Goal: Task Accomplishment & Management: Use online tool/utility

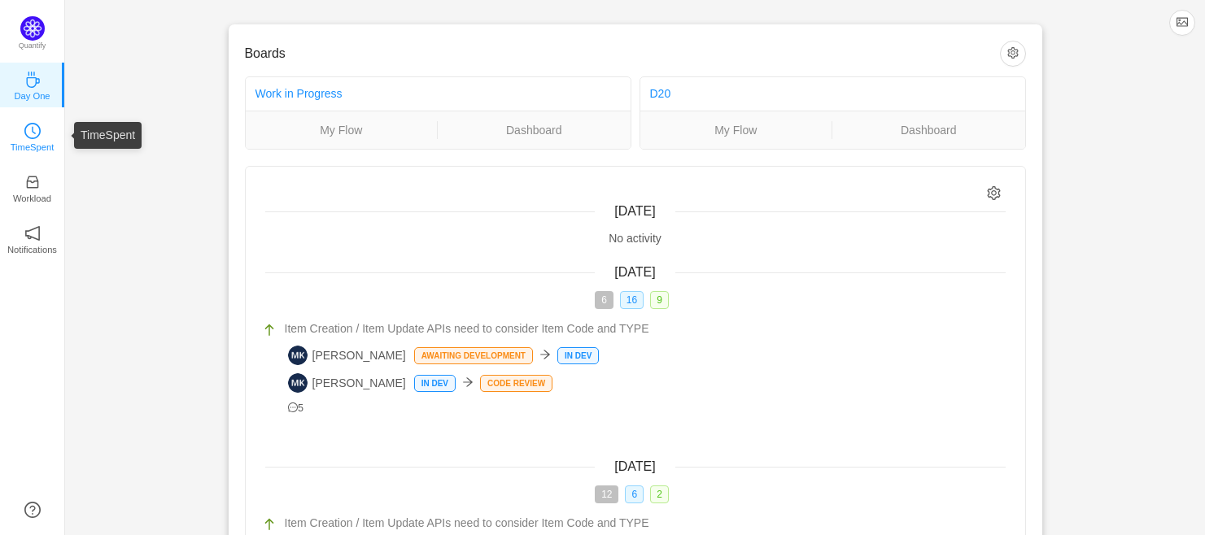
click at [28, 136] on icon "icon: clock-circle" at bounding box center [32, 131] width 16 height 16
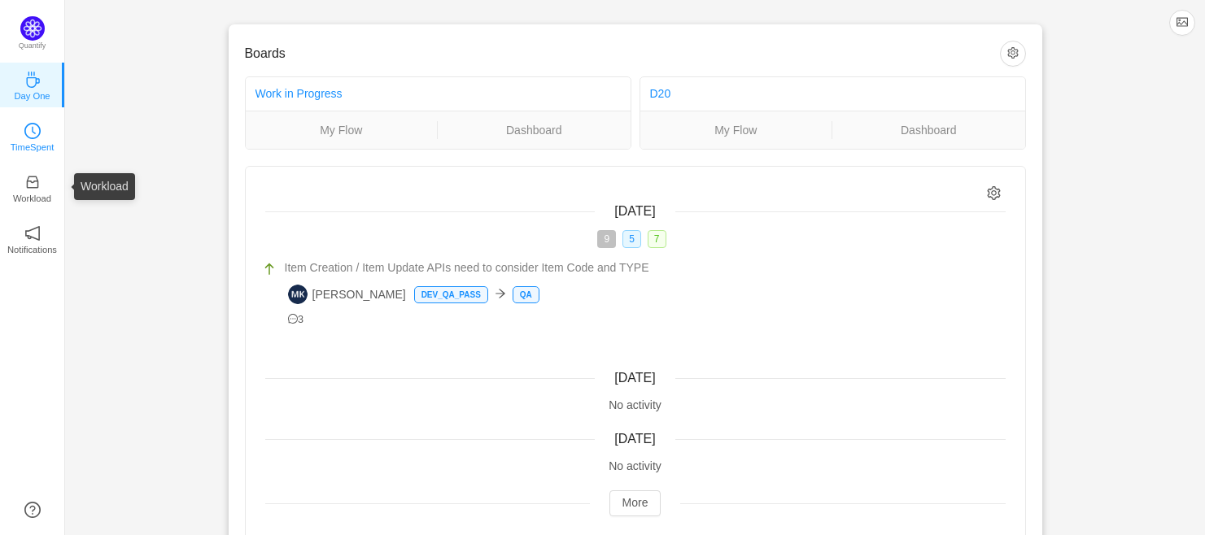
click at [35, 137] on icon "icon: clock-circle" at bounding box center [32, 131] width 16 height 16
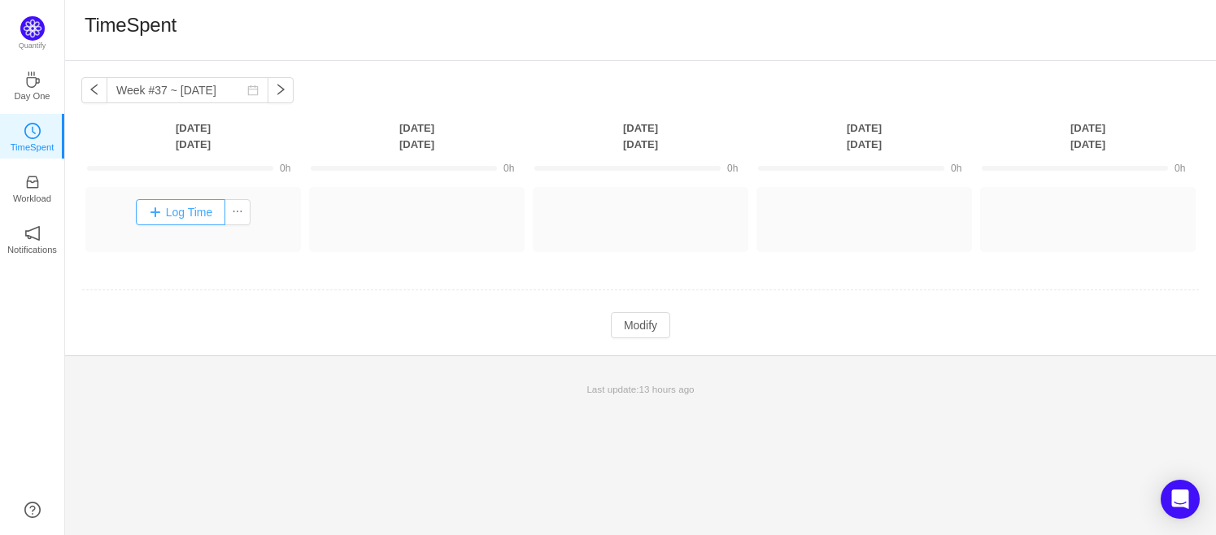
click at [190, 216] on button "Log Time" at bounding box center [181, 212] width 90 height 26
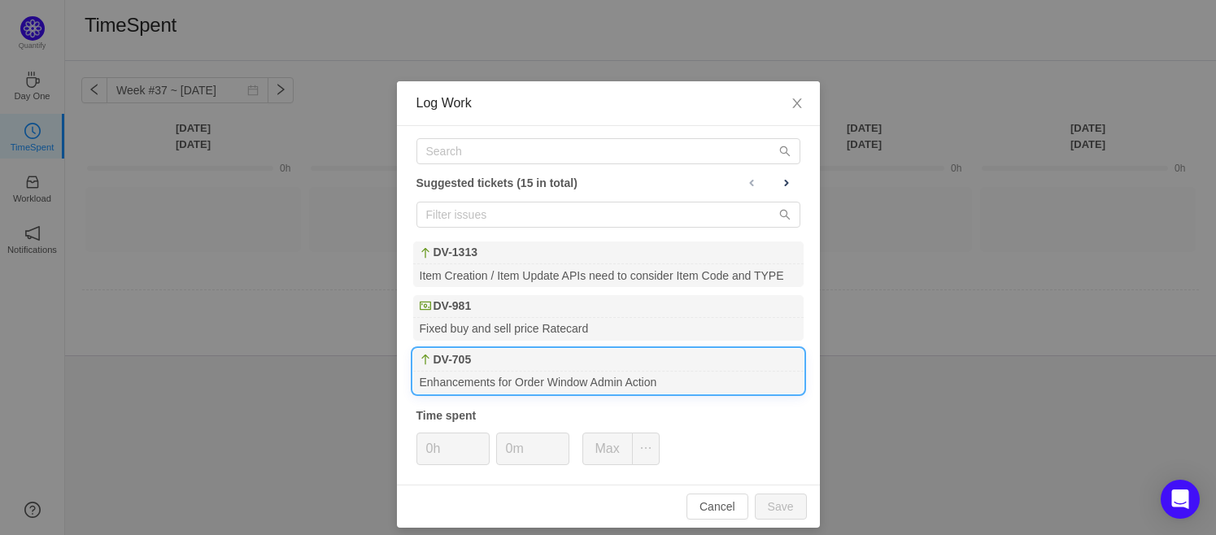
click at [451, 358] on b "DV-705" at bounding box center [453, 359] width 38 height 17
click at [781, 510] on button "Save" at bounding box center [781, 507] width 52 height 26
type input "0h"
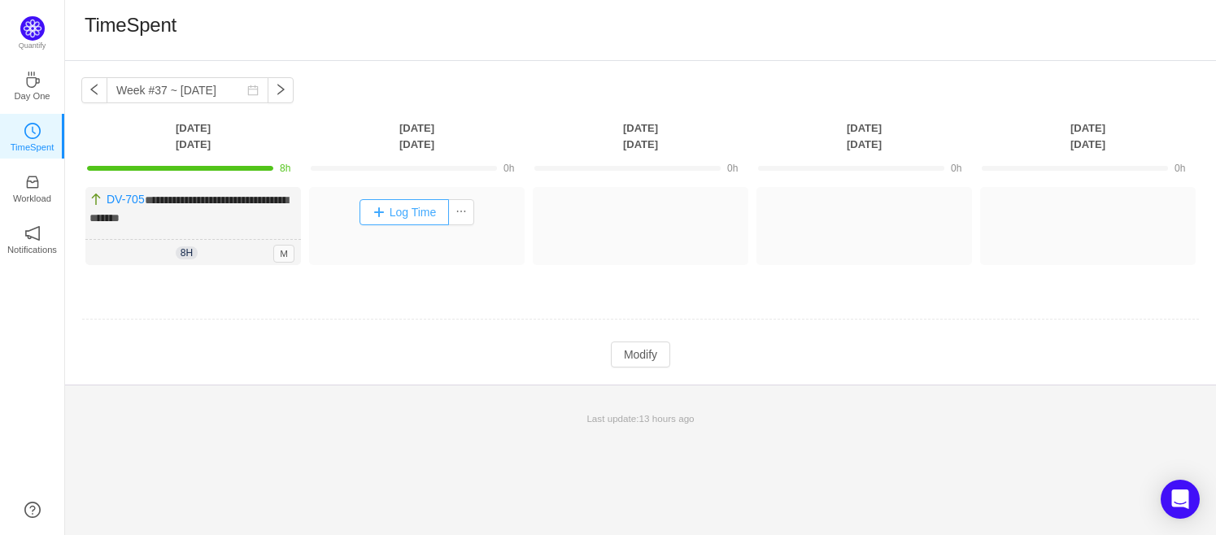
click at [392, 213] on button "Log Time" at bounding box center [405, 212] width 90 height 26
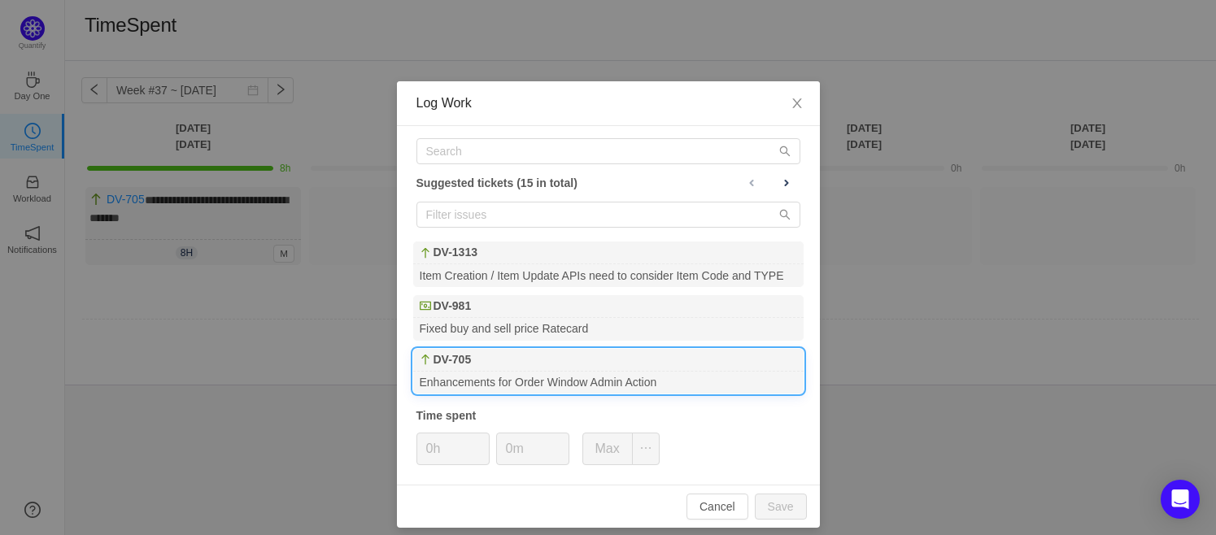
click at [469, 351] on div "DV-705" at bounding box center [608, 360] width 390 height 23
click at [780, 510] on button "Save" at bounding box center [781, 507] width 52 height 26
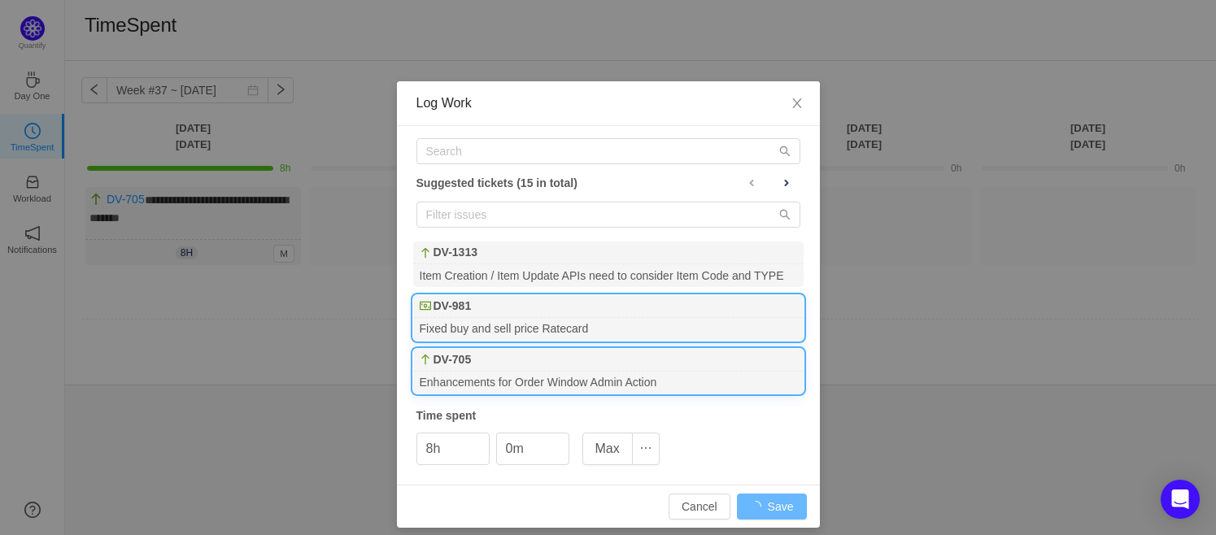
type input "0h"
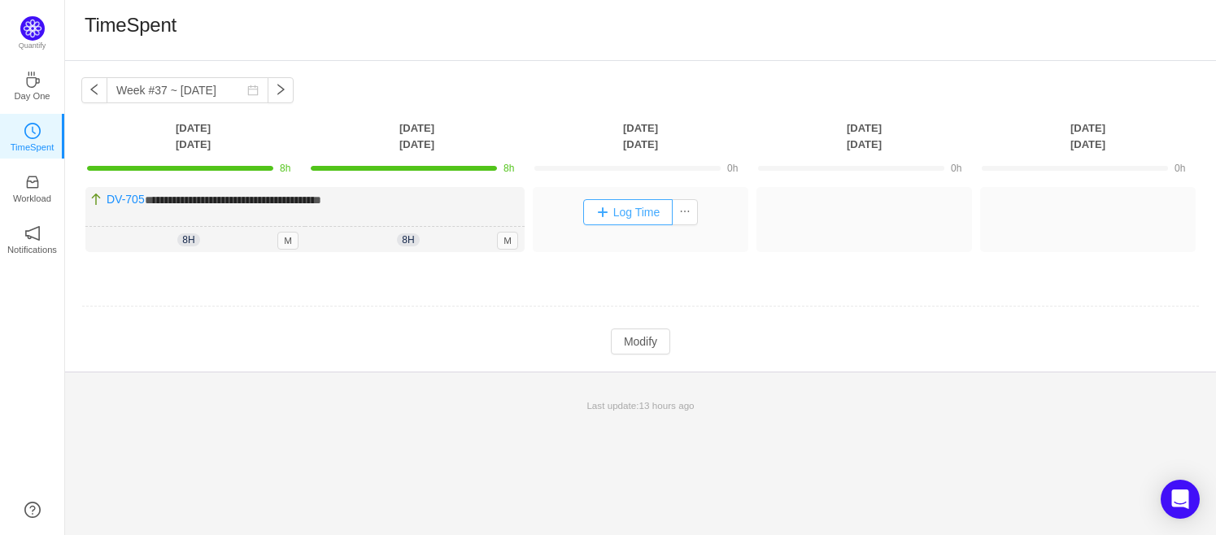
click at [618, 215] on button "Log Time" at bounding box center [628, 212] width 90 height 26
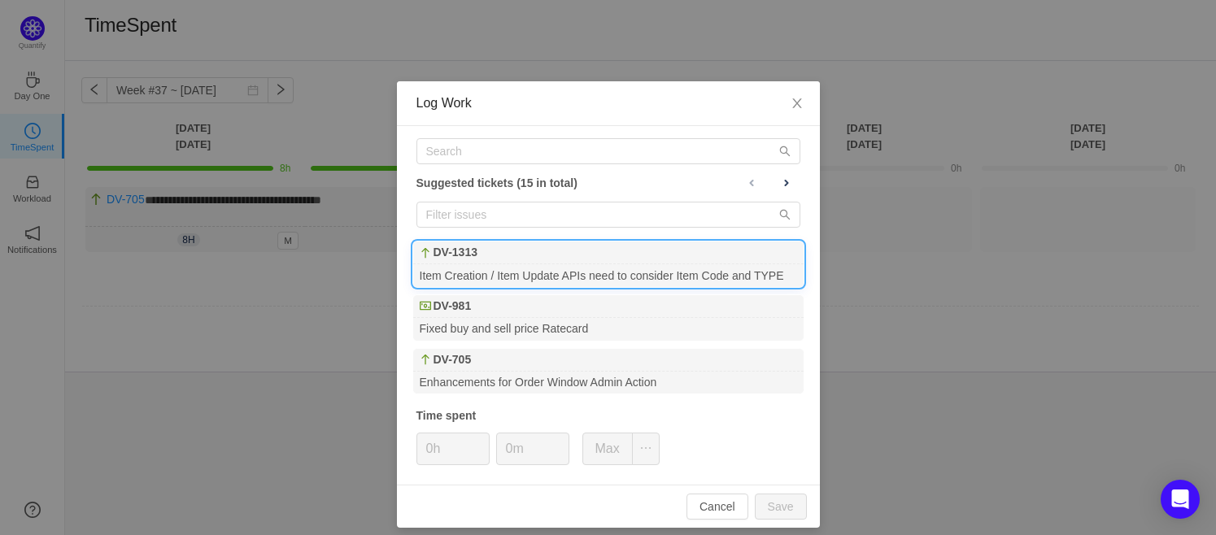
click at [536, 262] on div "DV-1313" at bounding box center [608, 253] width 390 height 23
click at [771, 497] on button "Save" at bounding box center [781, 507] width 52 height 26
type input "0h"
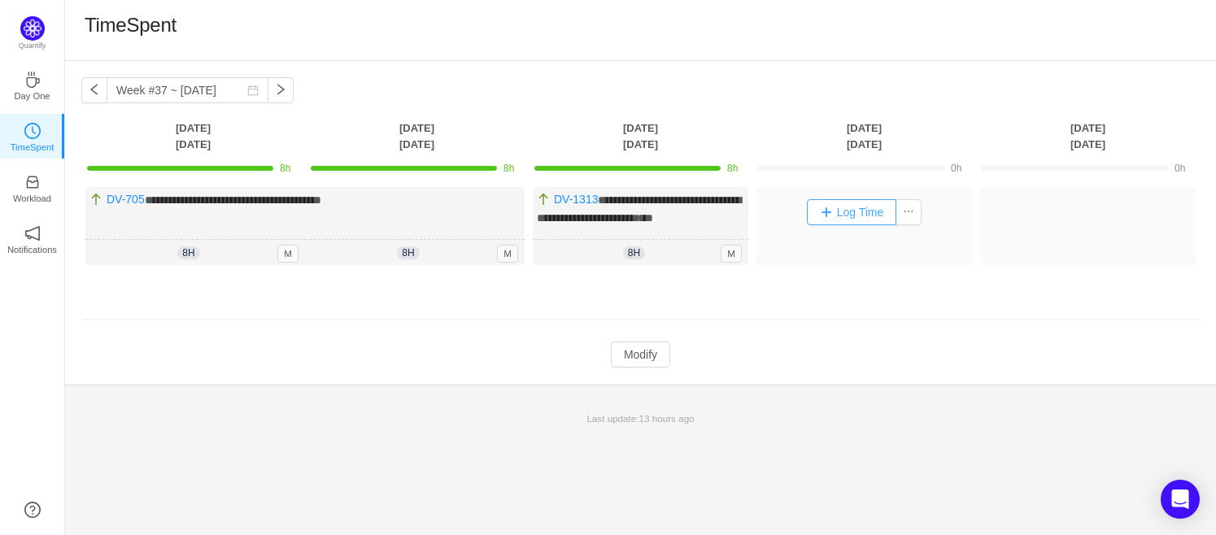
click at [852, 214] on button "Log Time" at bounding box center [852, 212] width 90 height 26
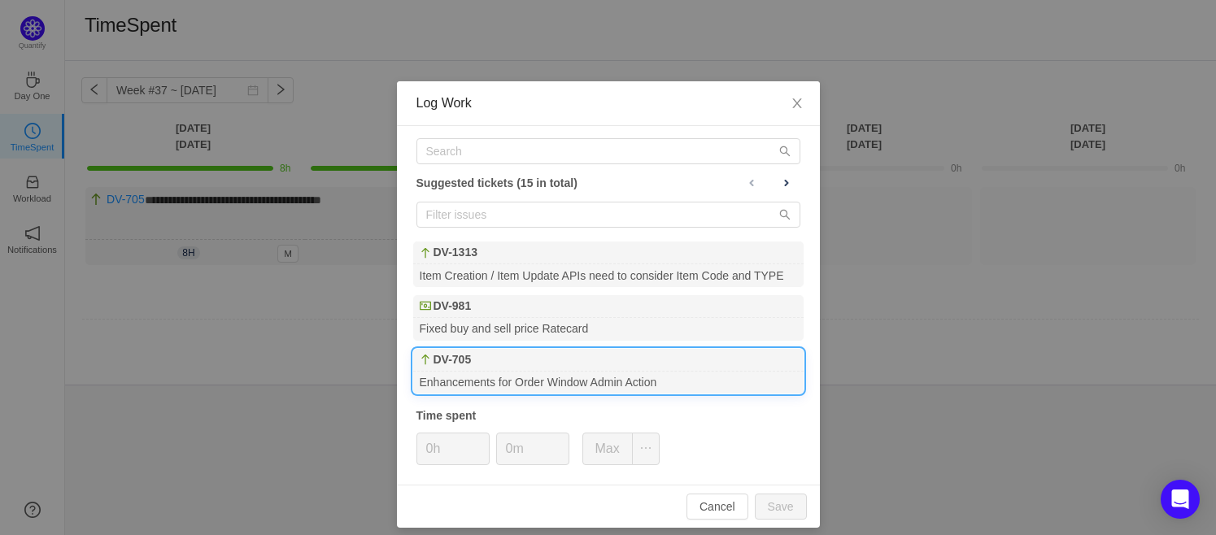
click at [535, 379] on div "Enhancements for Order Window Admin Action" at bounding box center [608, 383] width 390 height 22
click at [778, 503] on button "Save" at bounding box center [781, 507] width 52 height 26
type input "0h"
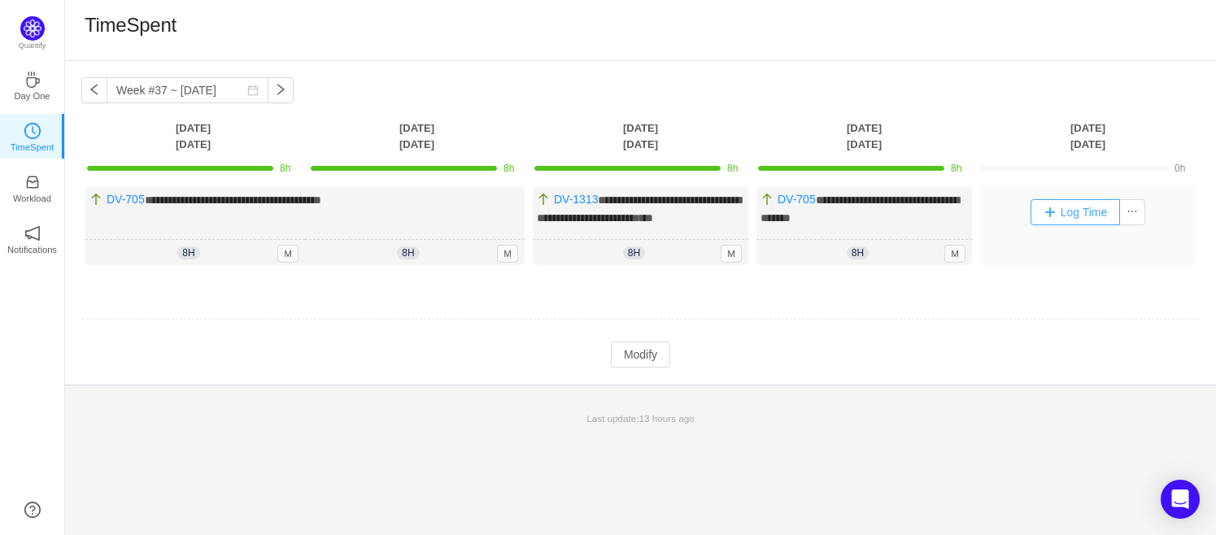
click at [1060, 208] on button "Log Time" at bounding box center [1076, 212] width 90 height 26
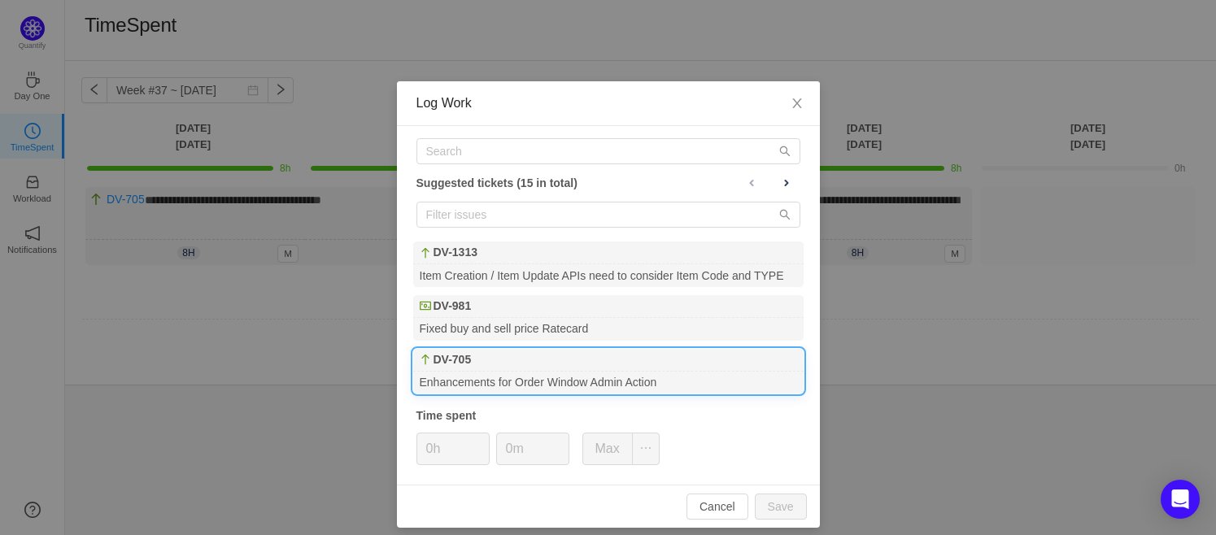
click at [453, 362] on b "DV-705" at bounding box center [453, 359] width 38 height 17
click at [773, 501] on button "Save" at bounding box center [781, 507] width 52 height 26
type input "0h"
